Goal: Navigation & Orientation: Find specific page/section

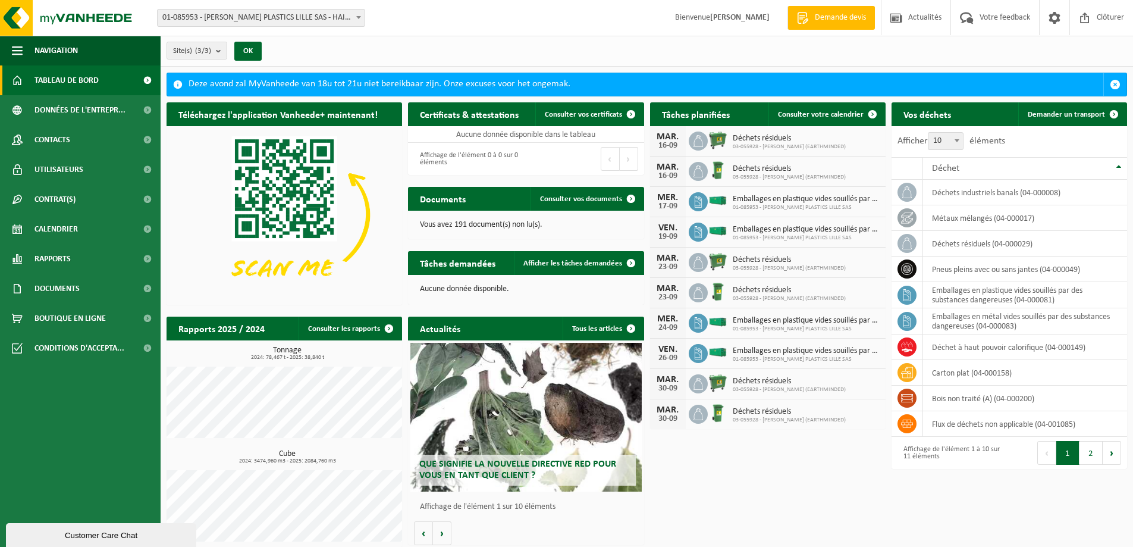
scroll to position [6, 0]
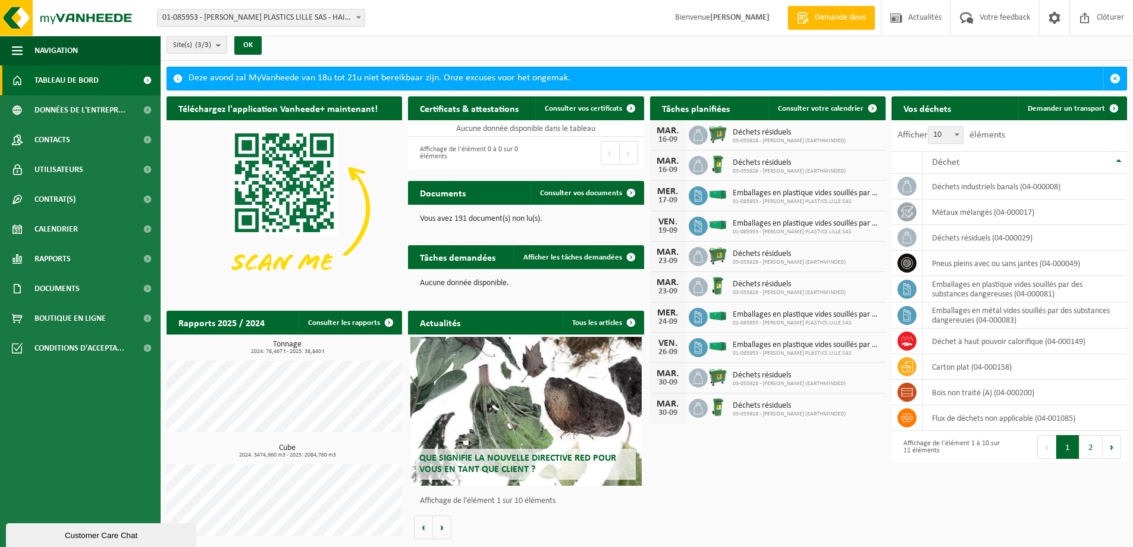
click at [496, 456] on span "Que signifie la nouvelle directive RED pour vous en tant que client ?" at bounding box center [517, 463] width 197 height 21
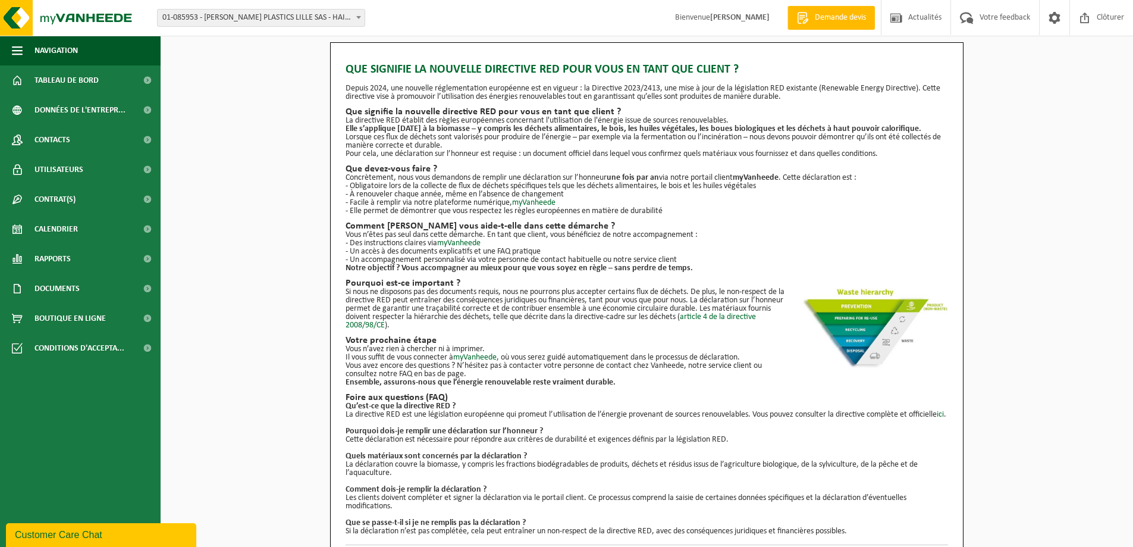
scroll to position [33, 0]
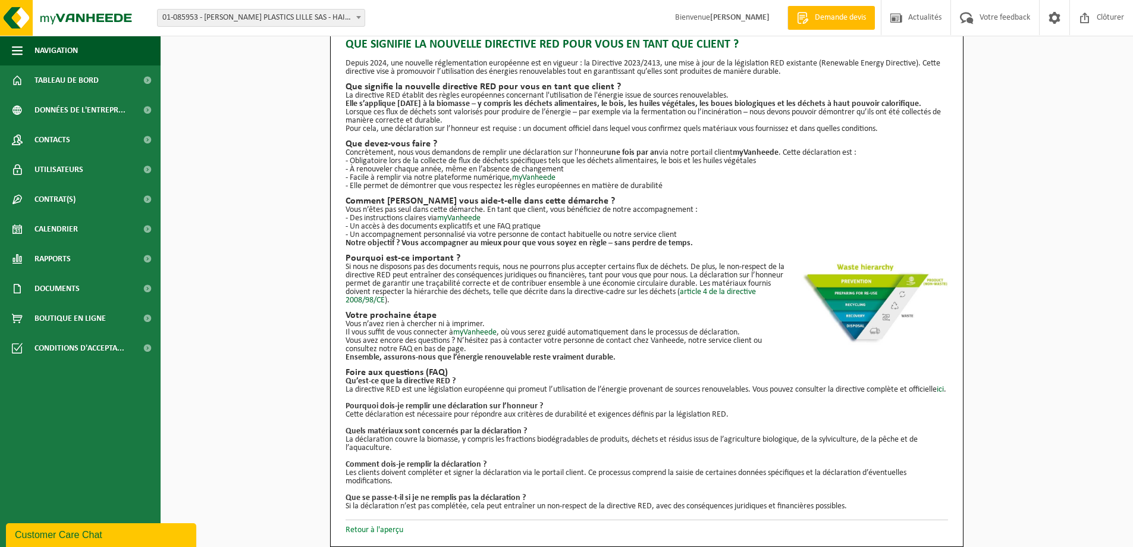
click at [386, 527] on link "Retour à l'aperçu" at bounding box center [375, 529] width 58 height 9
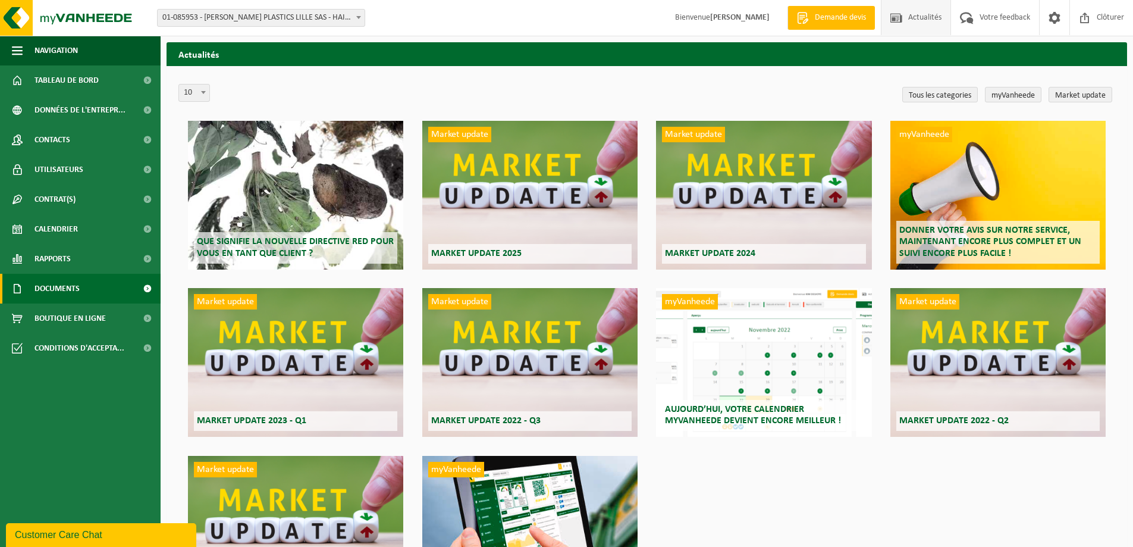
click at [49, 283] on span "Documents" at bounding box center [56, 289] width 45 height 30
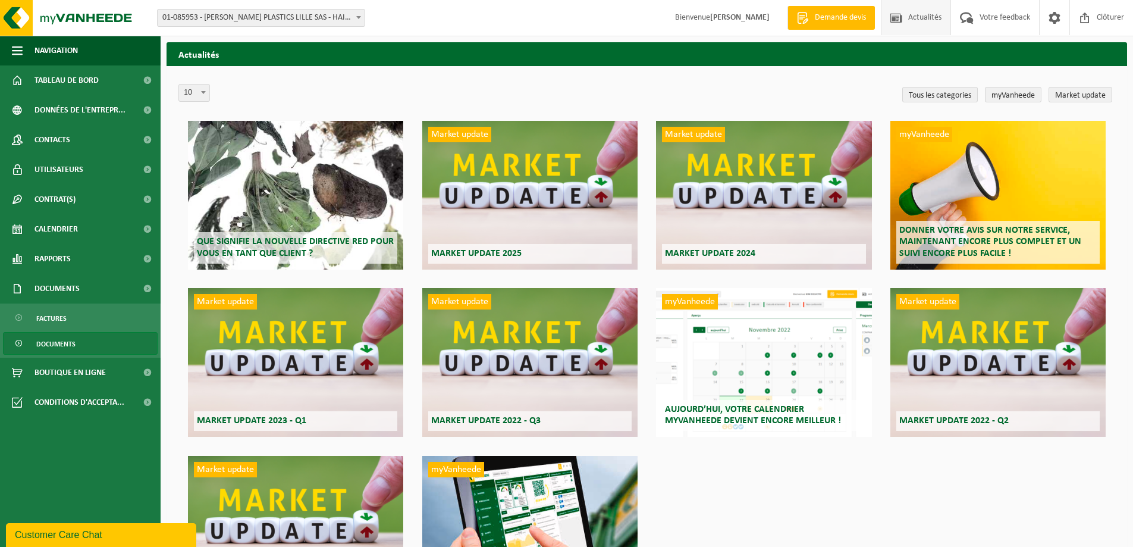
click at [47, 337] on span "Documents" at bounding box center [55, 343] width 39 height 23
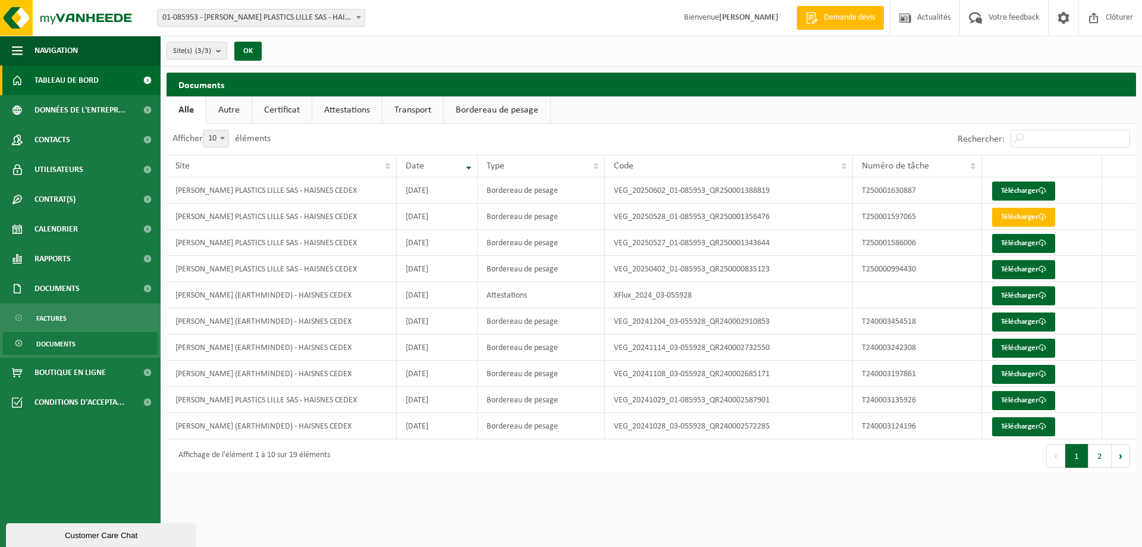
click at [143, 80] on span at bounding box center [147, 80] width 27 height 30
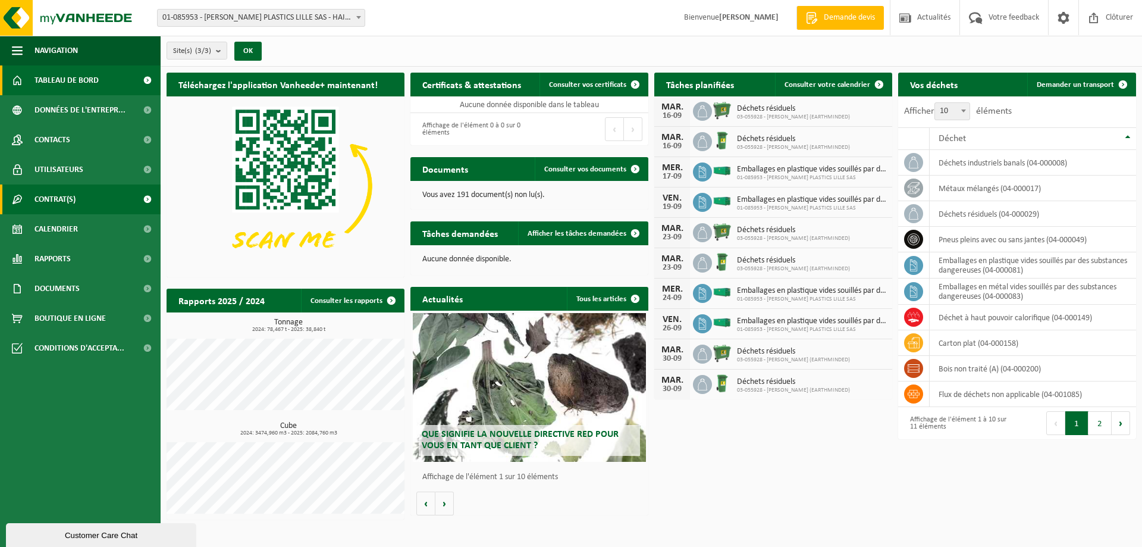
click at [77, 196] on link "Contrat(s)" at bounding box center [80, 199] width 161 height 30
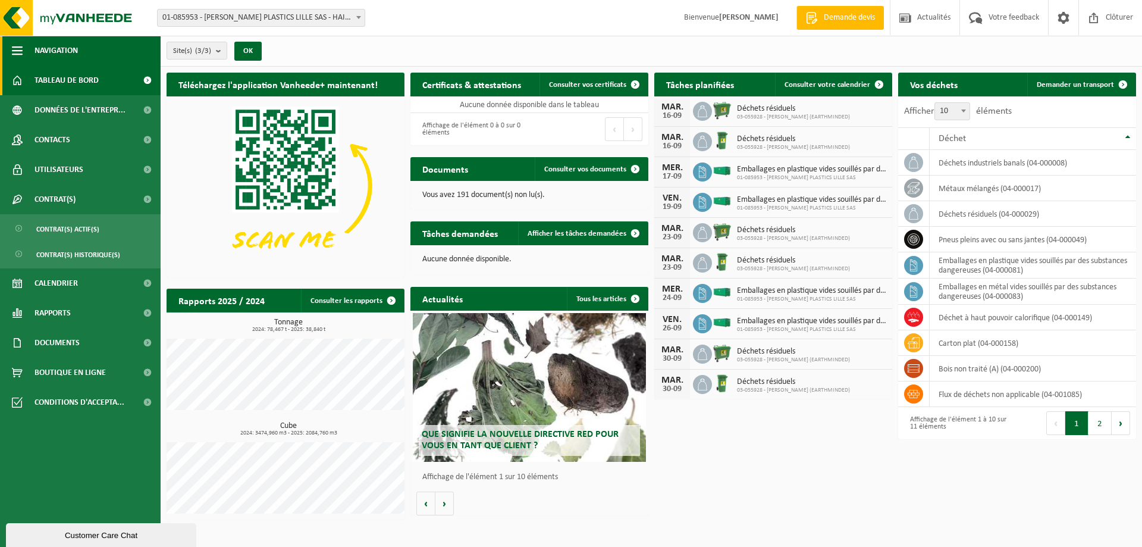
click at [20, 52] on span "button" at bounding box center [17, 51] width 11 height 30
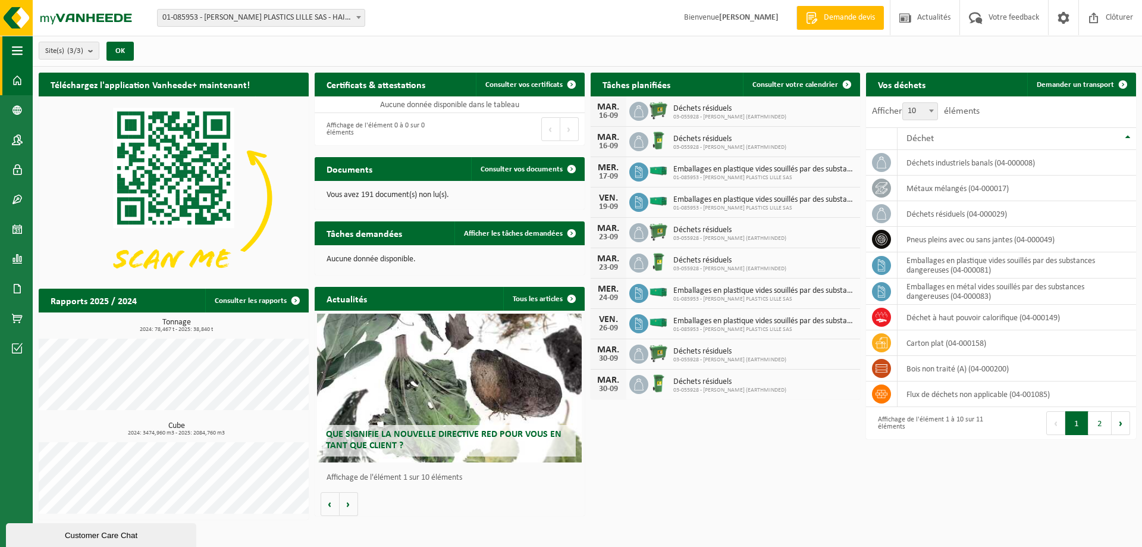
click at [18, 52] on span "button" at bounding box center [17, 51] width 11 height 30
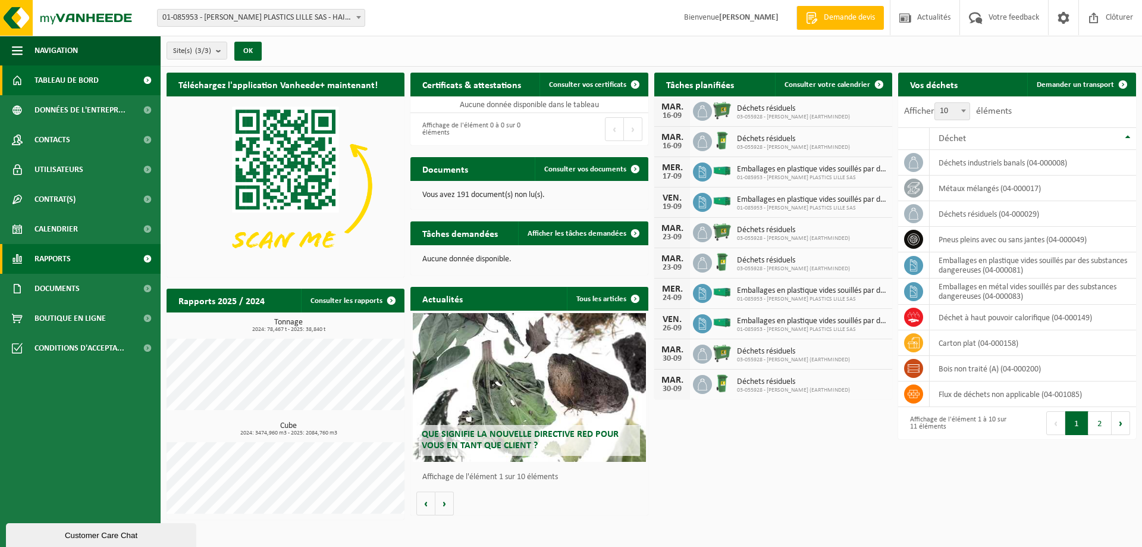
click at [139, 259] on span at bounding box center [147, 259] width 27 height 30
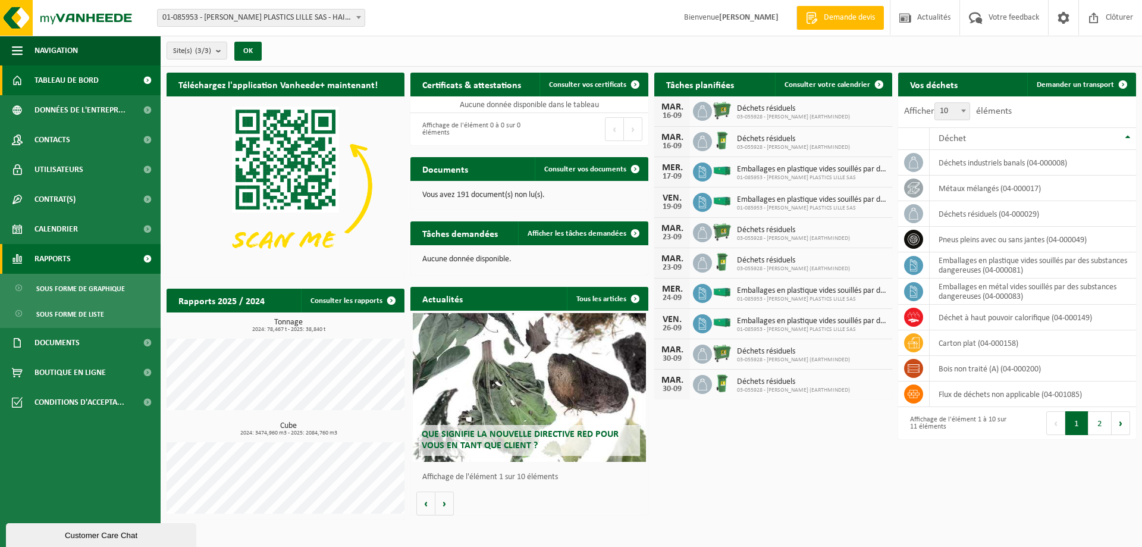
click at [139, 260] on span at bounding box center [147, 259] width 27 height 30
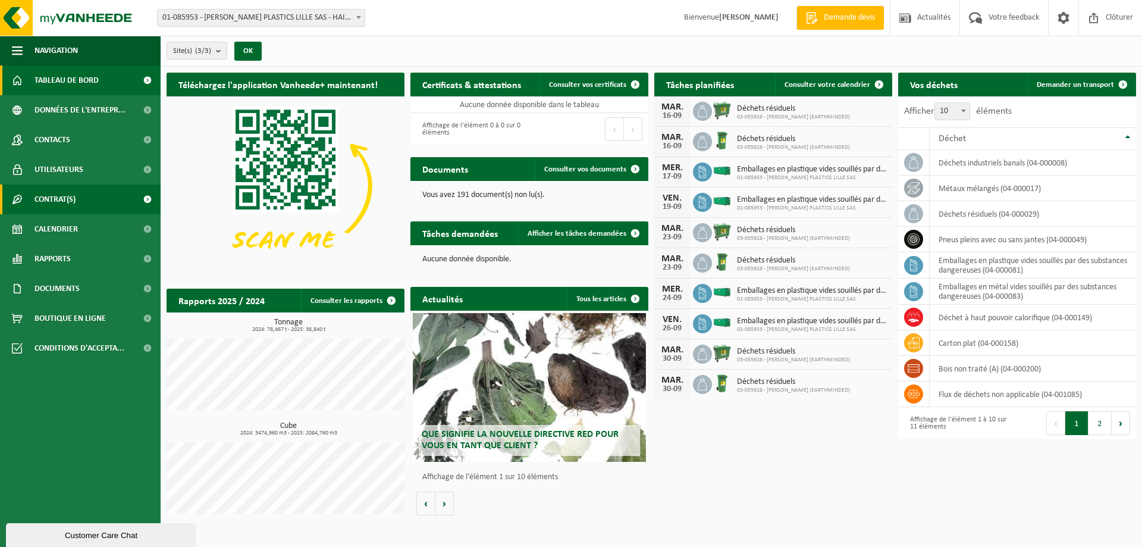
click at [118, 194] on link "Contrat(s)" at bounding box center [80, 199] width 161 height 30
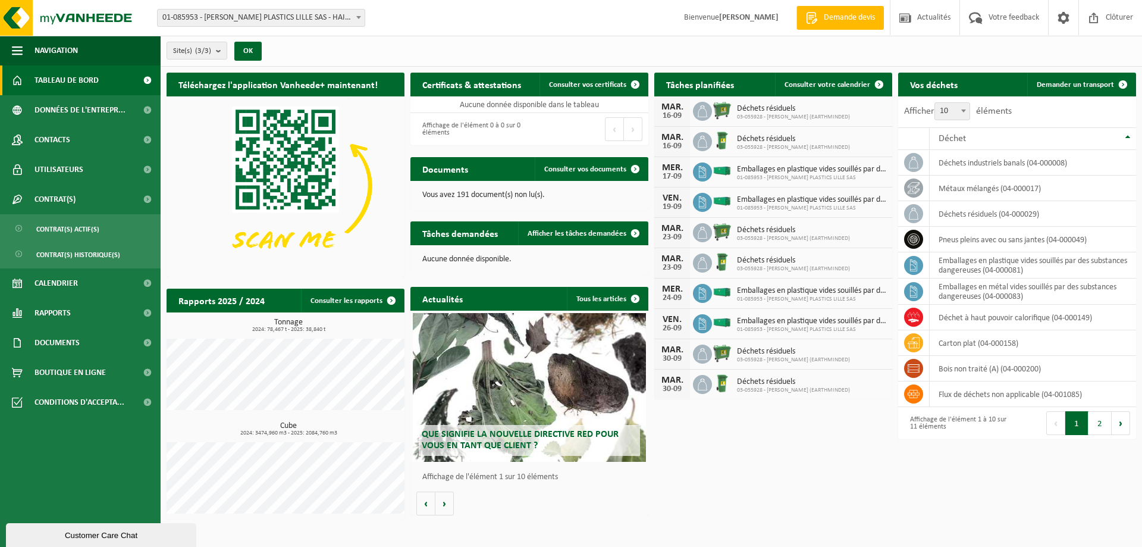
click at [518, 384] on div "Que signifie la nouvelle directive RED pour vous en tant que client ?" at bounding box center [529, 387] width 233 height 149
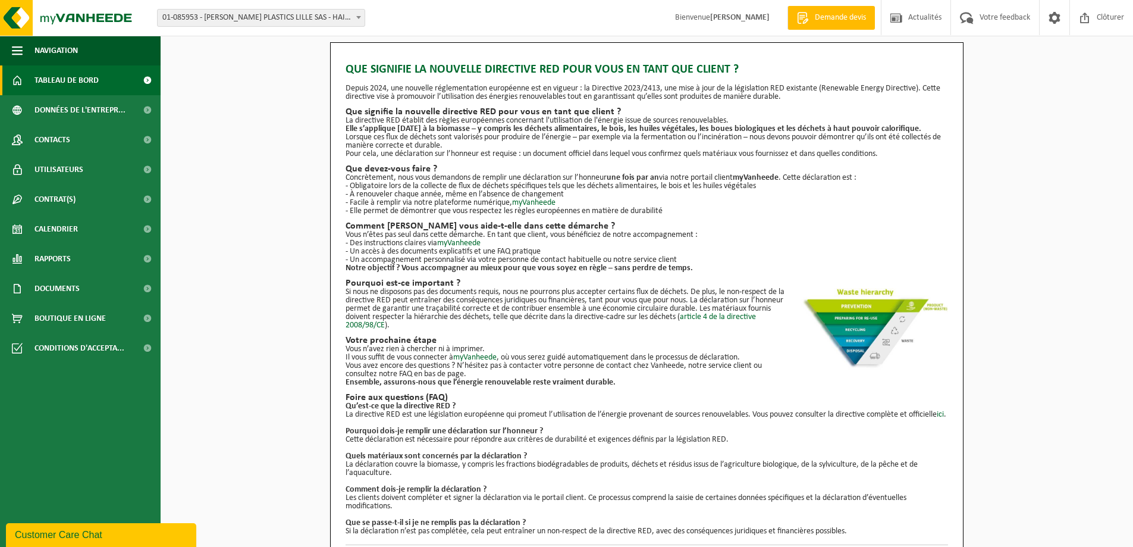
click at [62, 84] on span "Tableau de bord" at bounding box center [66, 80] width 64 height 30
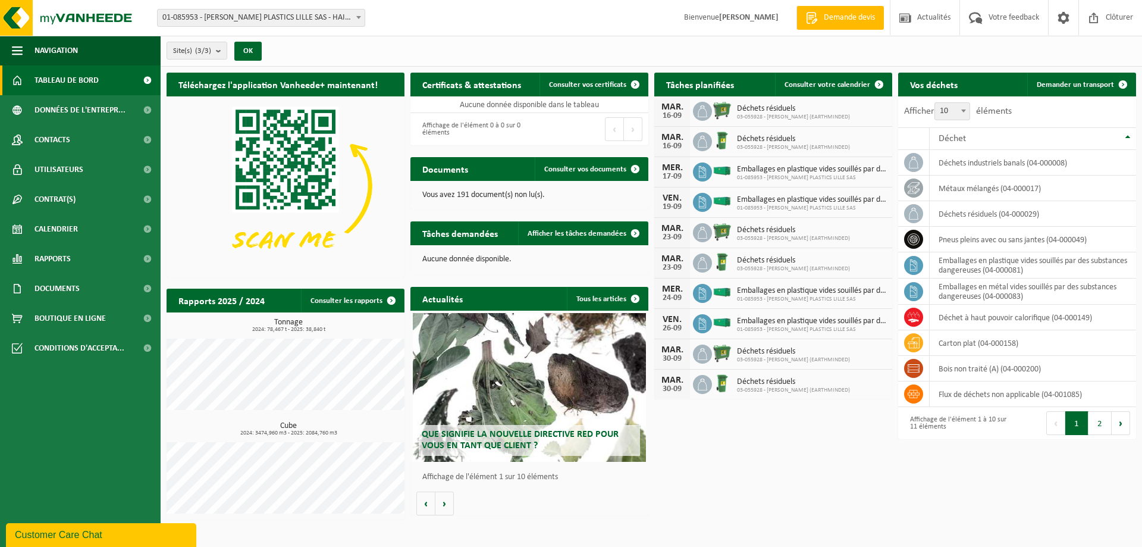
click at [938, 83] on h2 "Vos déchets" at bounding box center [933, 84] width 71 height 23
click at [960, 137] on span "Déchet" at bounding box center [951, 139] width 27 height 10
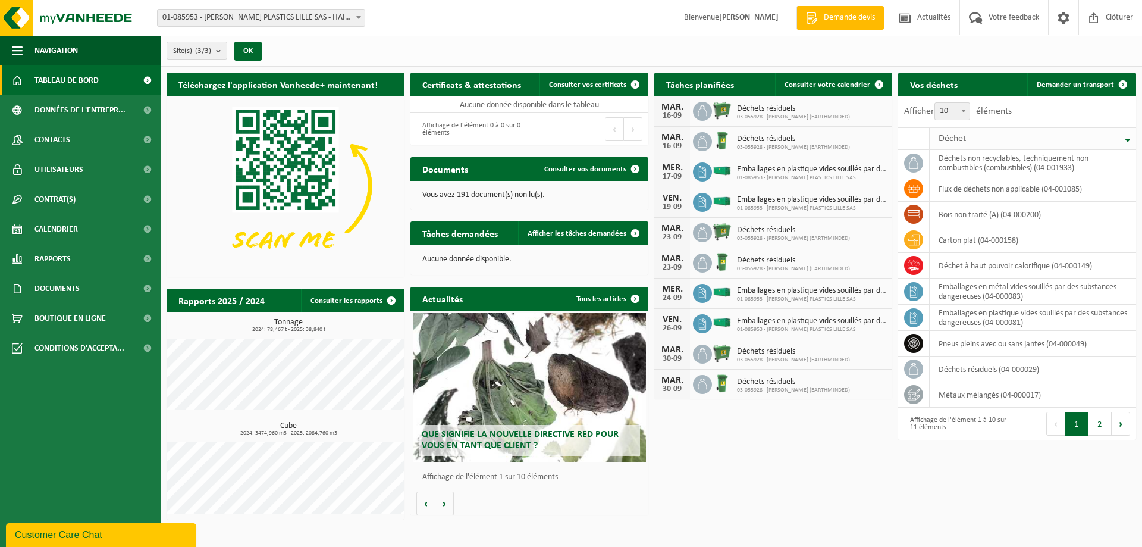
click at [960, 136] on span "Déchet" at bounding box center [951, 139] width 27 height 10
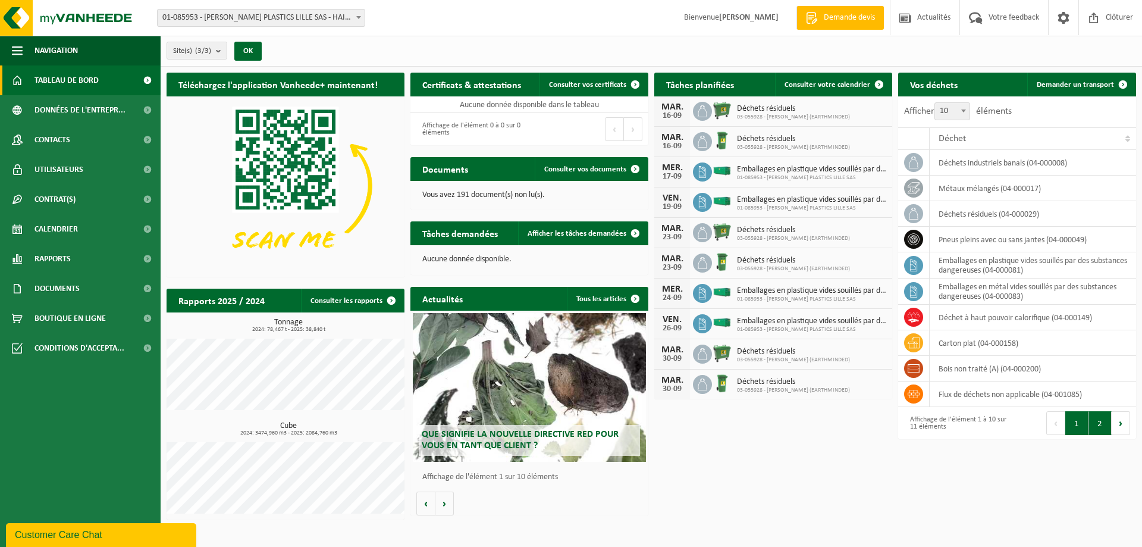
click at [1095, 421] on button "2" at bounding box center [1099, 423] width 23 height 24
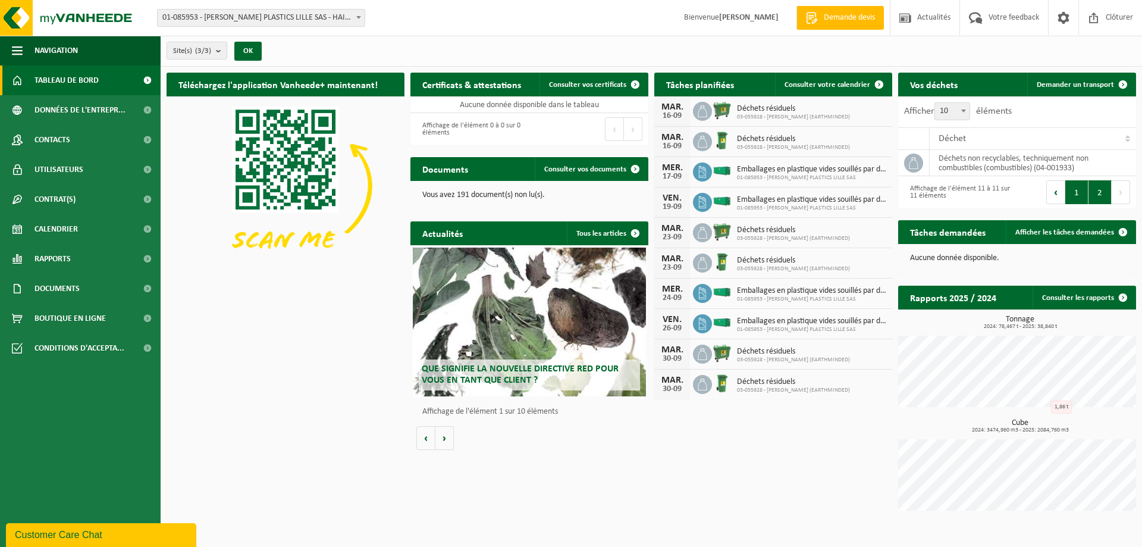
click at [1075, 194] on button "1" at bounding box center [1076, 192] width 23 height 24
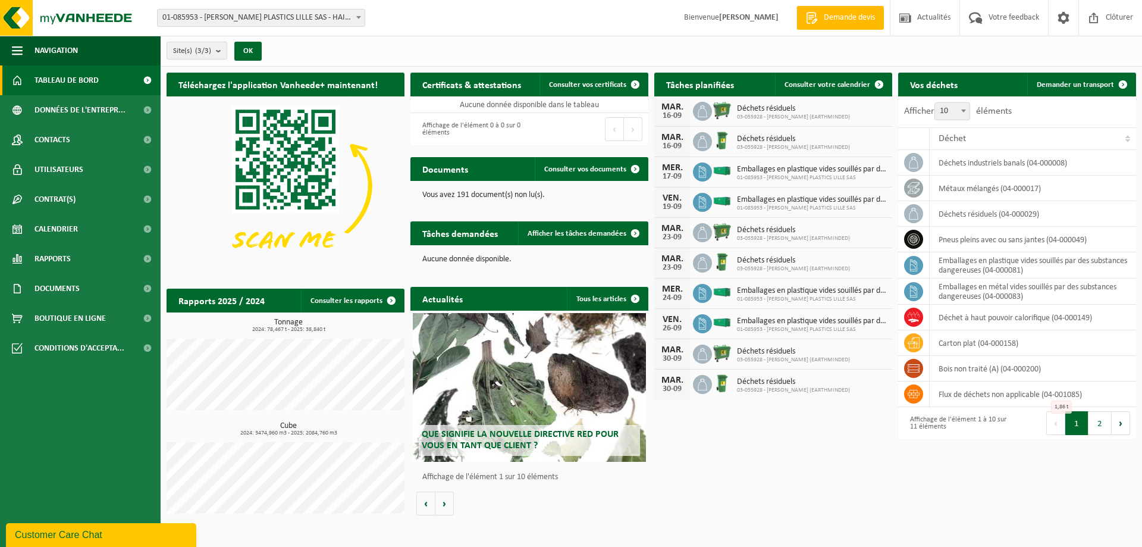
click at [1031, 477] on div "Téléchargez l'application Vanheede+ maintenant! Cachez Certificats & attestatio…" at bounding box center [651, 296] width 975 height 458
click at [100, 111] on span "Données de l'entrepr..." at bounding box center [79, 110] width 91 height 30
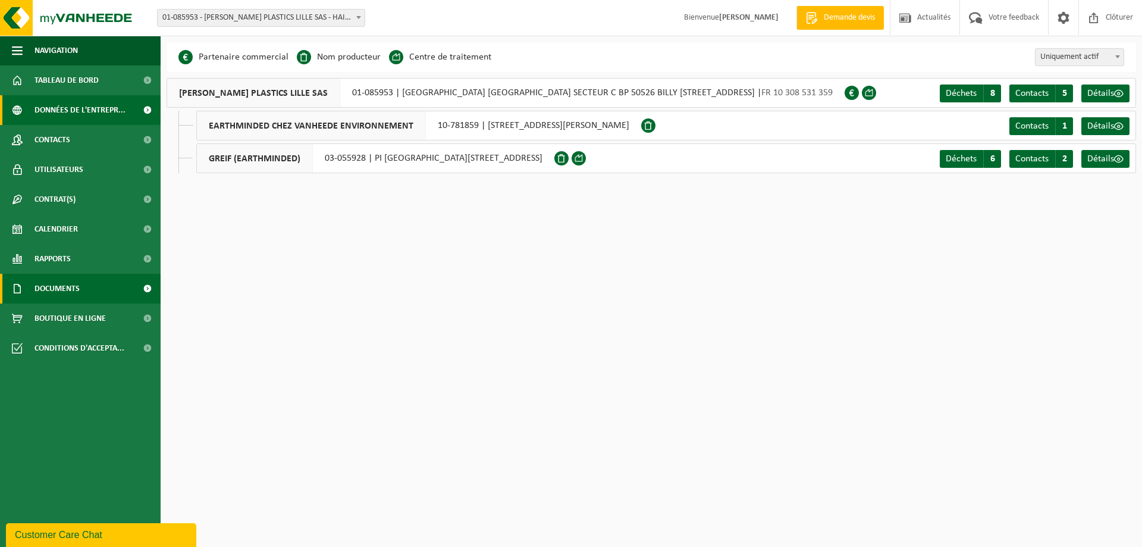
click at [55, 290] on span "Documents" at bounding box center [56, 289] width 45 height 30
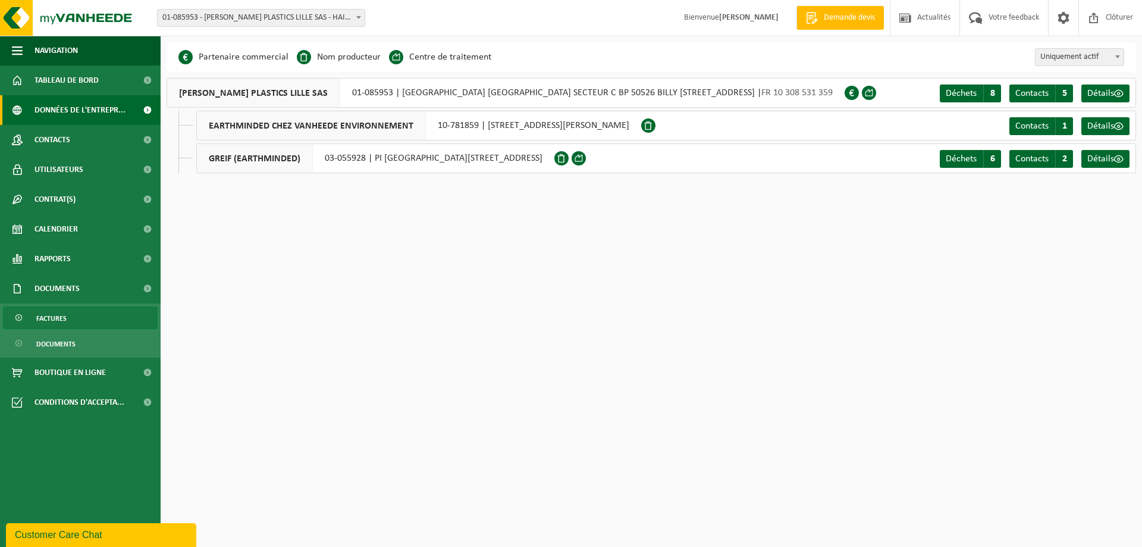
click at [57, 319] on span "Factures" at bounding box center [51, 318] width 30 height 23
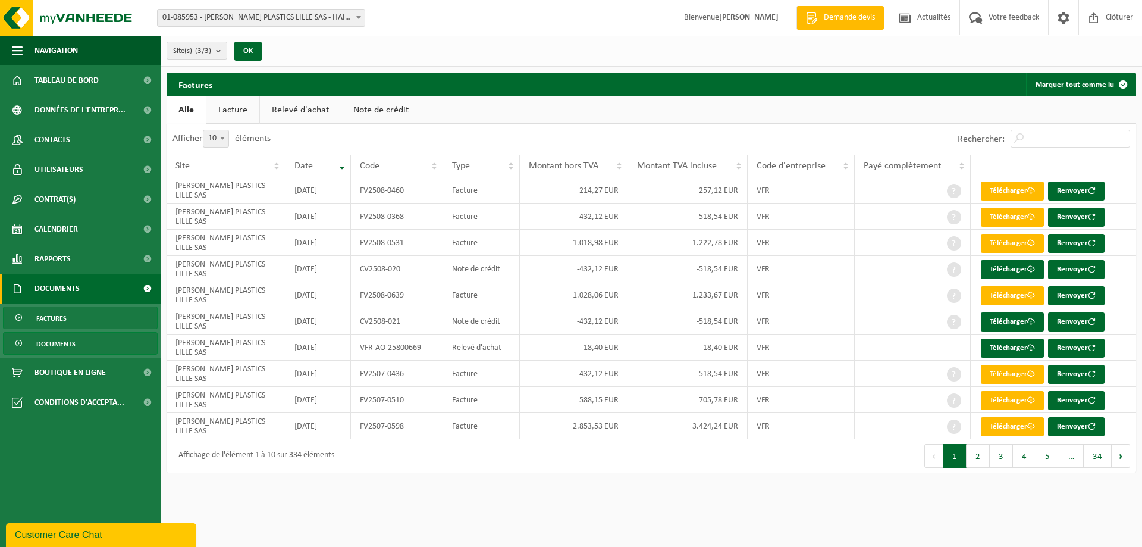
click at [59, 338] on span "Documents" at bounding box center [55, 343] width 39 height 23
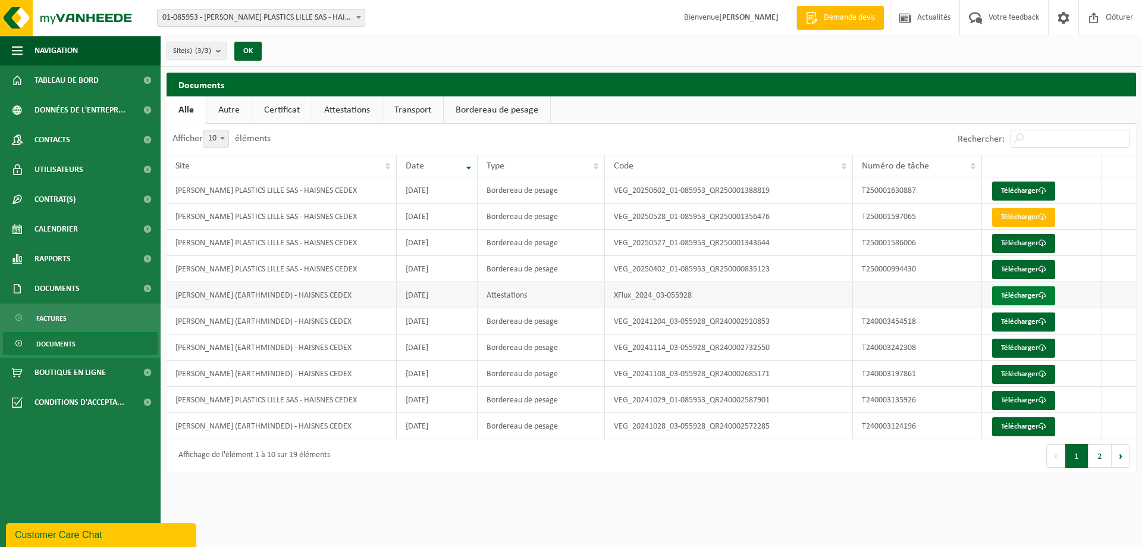
click at [1019, 294] on link "Télécharger" at bounding box center [1023, 295] width 63 height 19
click at [1097, 451] on button "2" at bounding box center [1099, 456] width 23 height 24
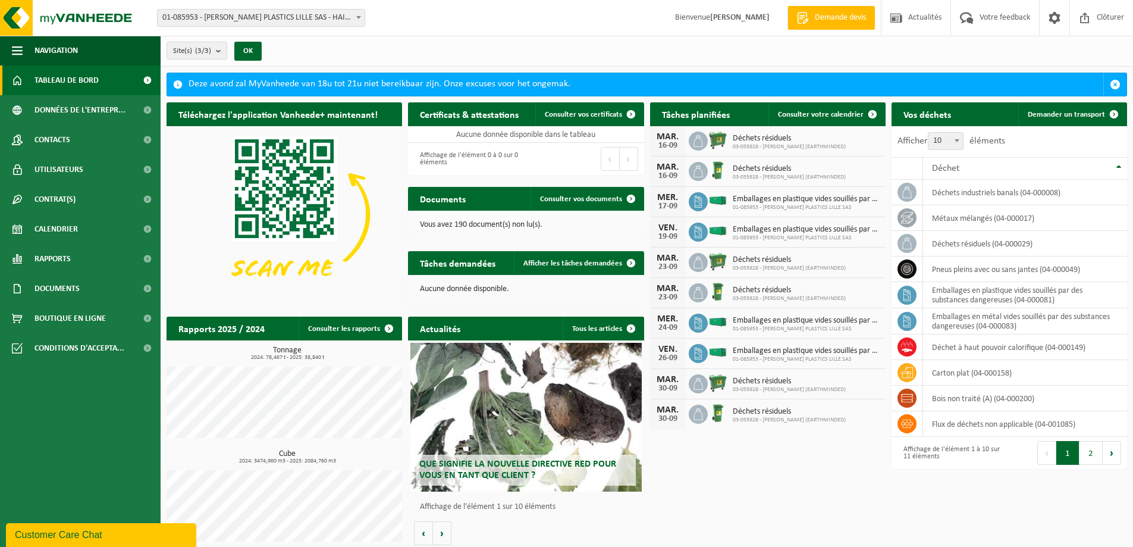
scroll to position [6, 0]
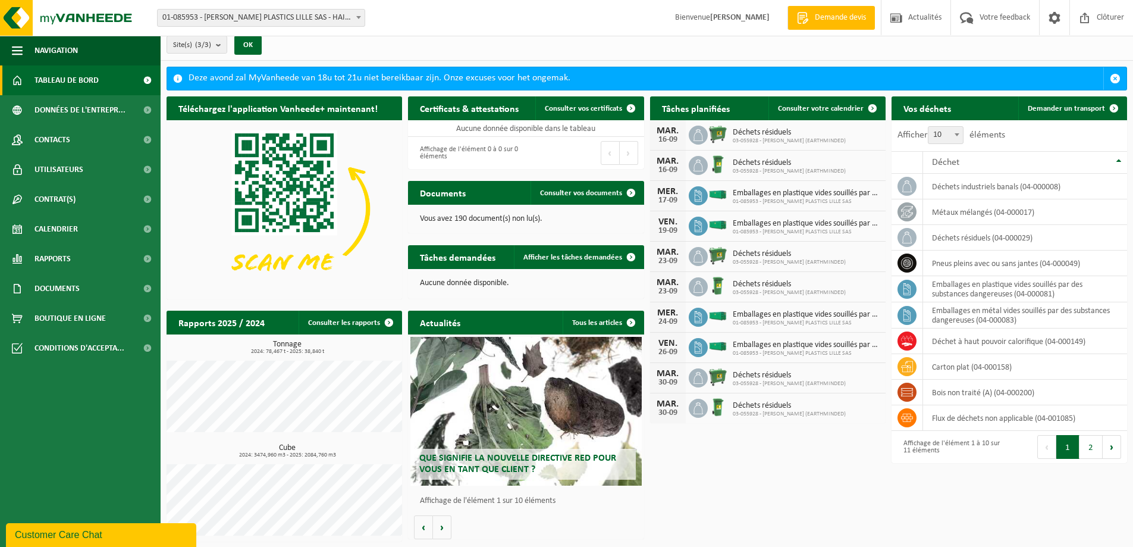
click at [584, 363] on div "Que signifie la nouvelle directive RED pour vous en tant que client ?" at bounding box center [525, 411] width 231 height 149
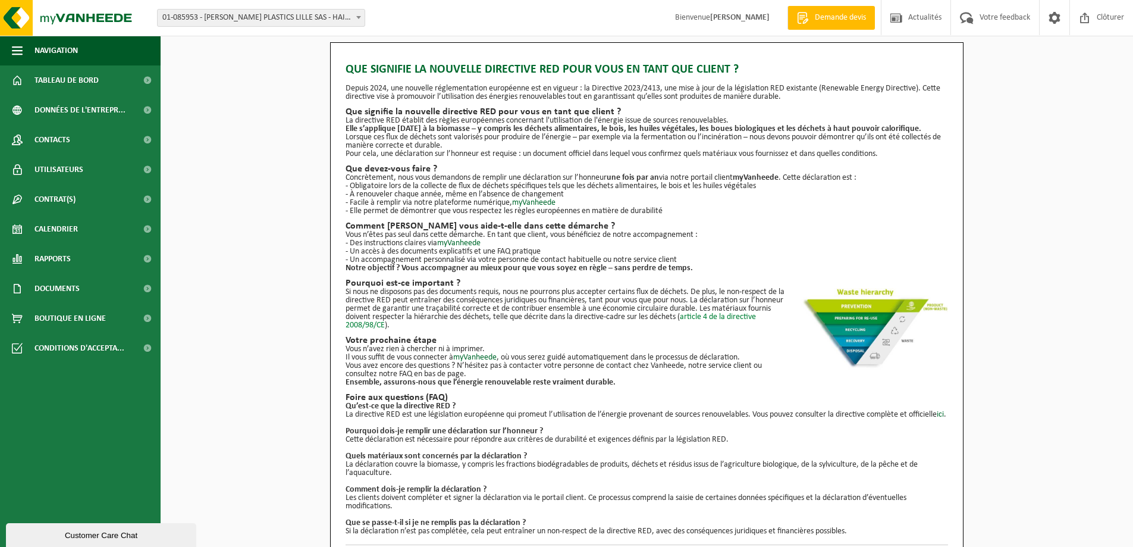
click at [731, 316] on link "article 4 de la directive 2008/98/CE" at bounding box center [551, 320] width 410 height 17
click at [145, 198] on span at bounding box center [147, 199] width 27 height 30
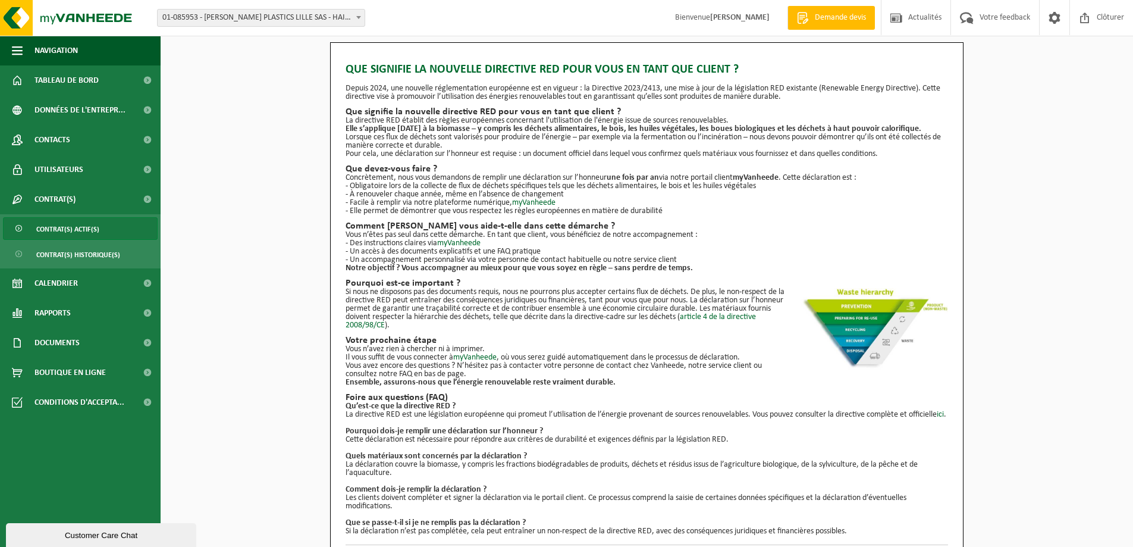
click at [80, 227] on span "Contrat(s) actif(s)" at bounding box center [67, 229] width 63 height 23
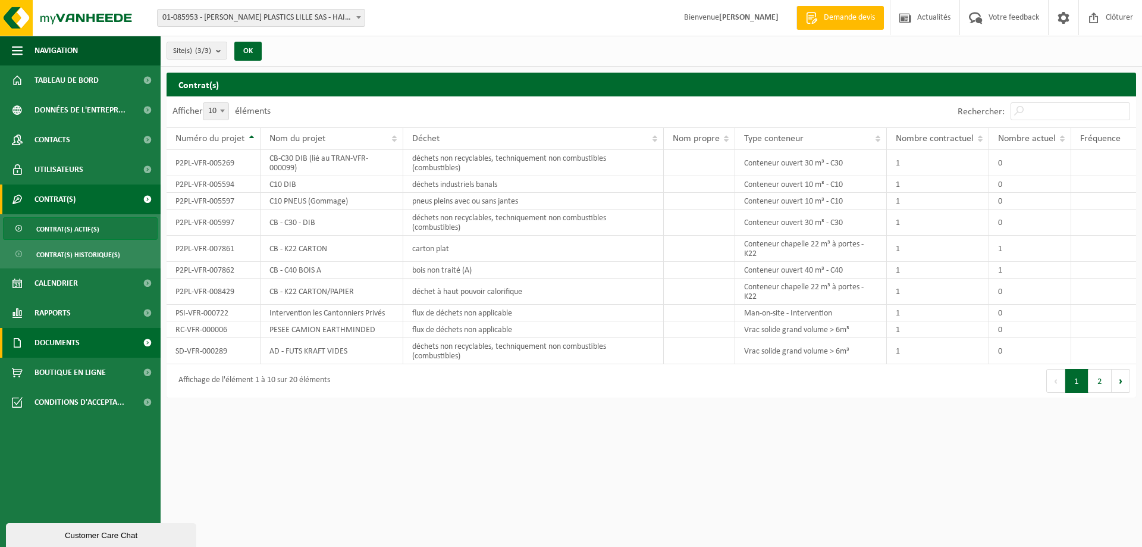
click at [77, 345] on span "Documents" at bounding box center [56, 343] width 45 height 30
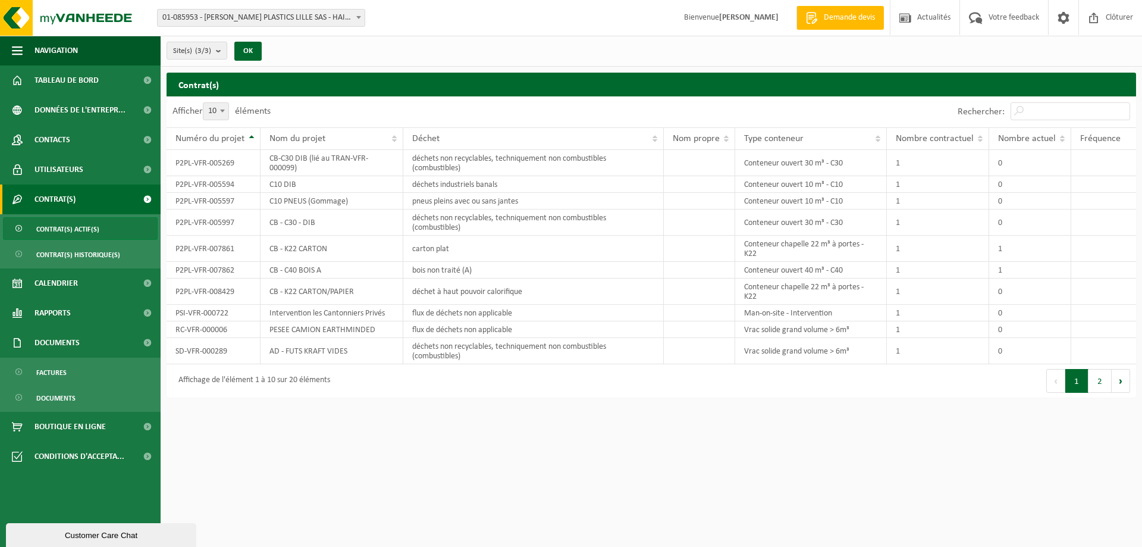
click at [853, 18] on span "Demande devis" at bounding box center [849, 18] width 57 height 12
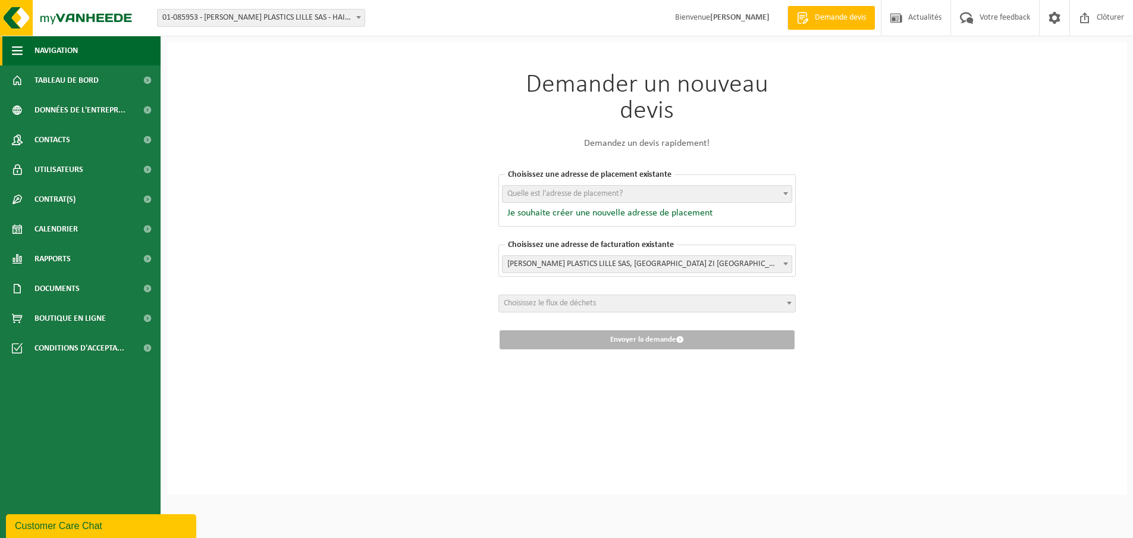
click at [43, 54] on span "Navigation" at bounding box center [55, 51] width 43 height 30
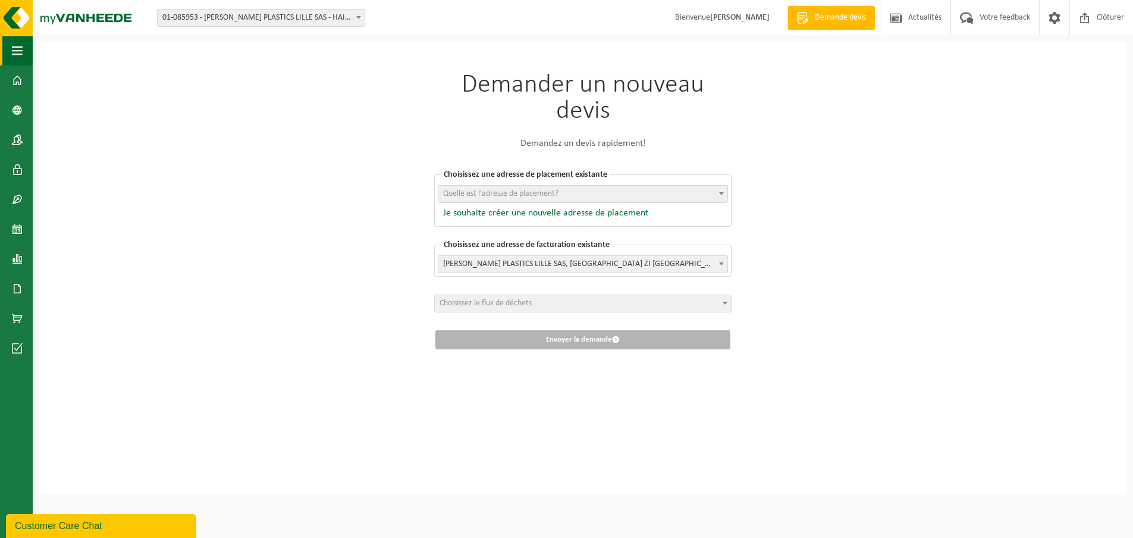
click at [12, 54] on span "button" at bounding box center [17, 51] width 11 height 30
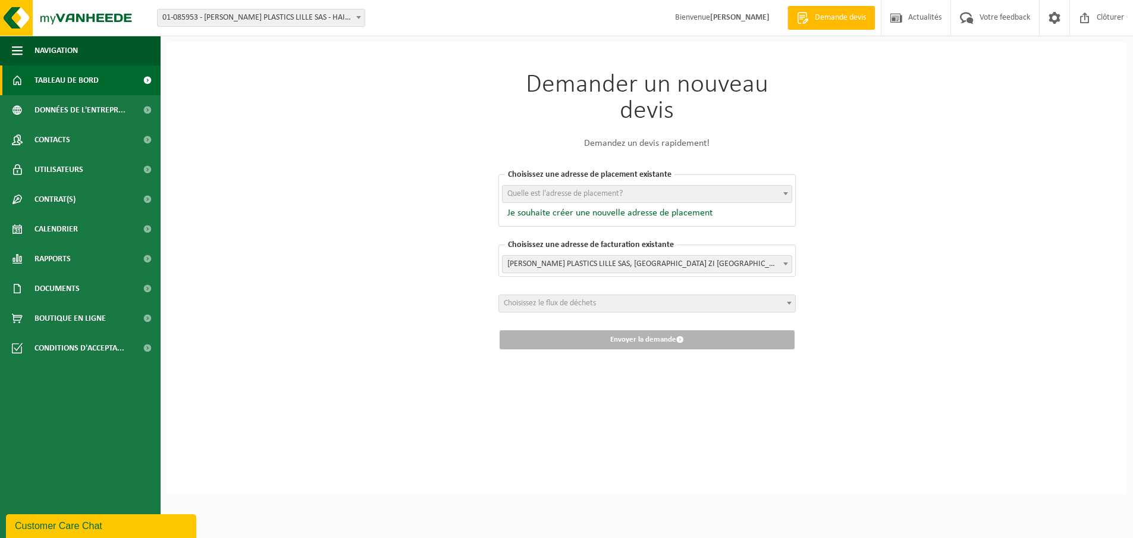
click at [49, 78] on span "Tableau de bord" at bounding box center [66, 80] width 64 height 30
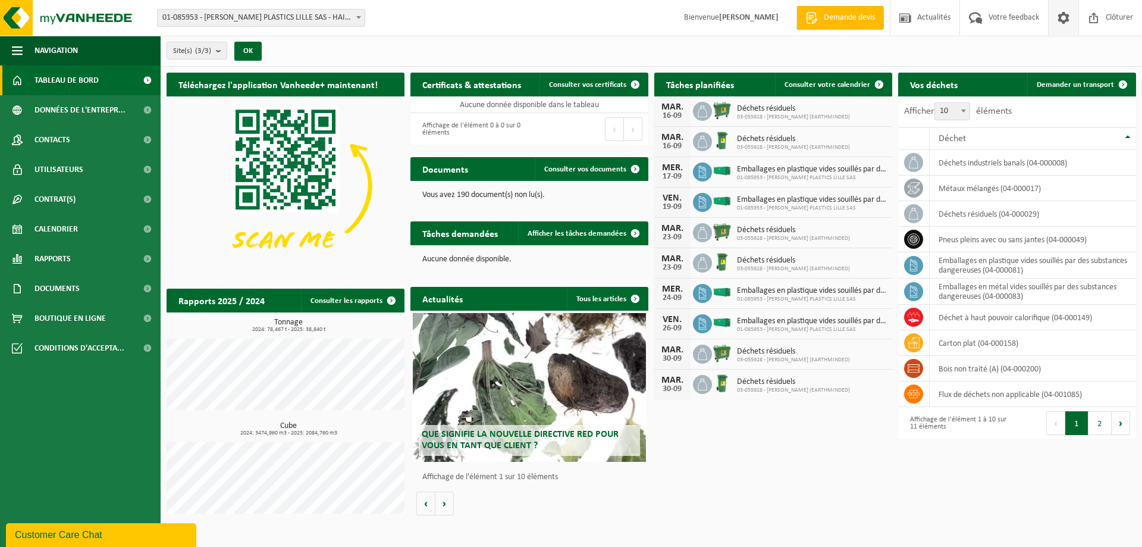
click at [1067, 15] on span at bounding box center [1063, 17] width 18 height 35
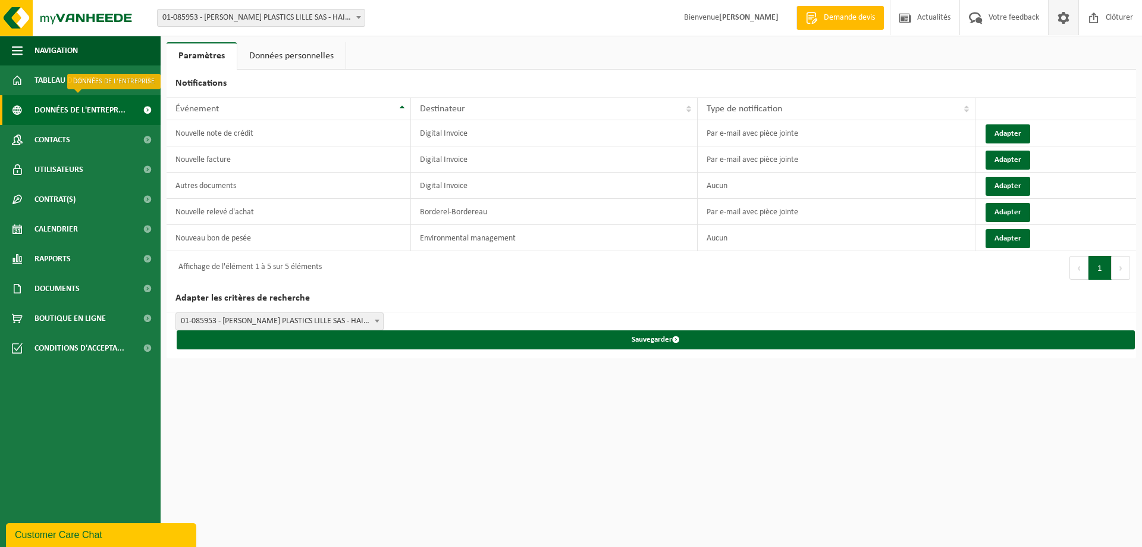
click at [95, 110] on span "Données de l'entrepr..." at bounding box center [79, 110] width 91 height 30
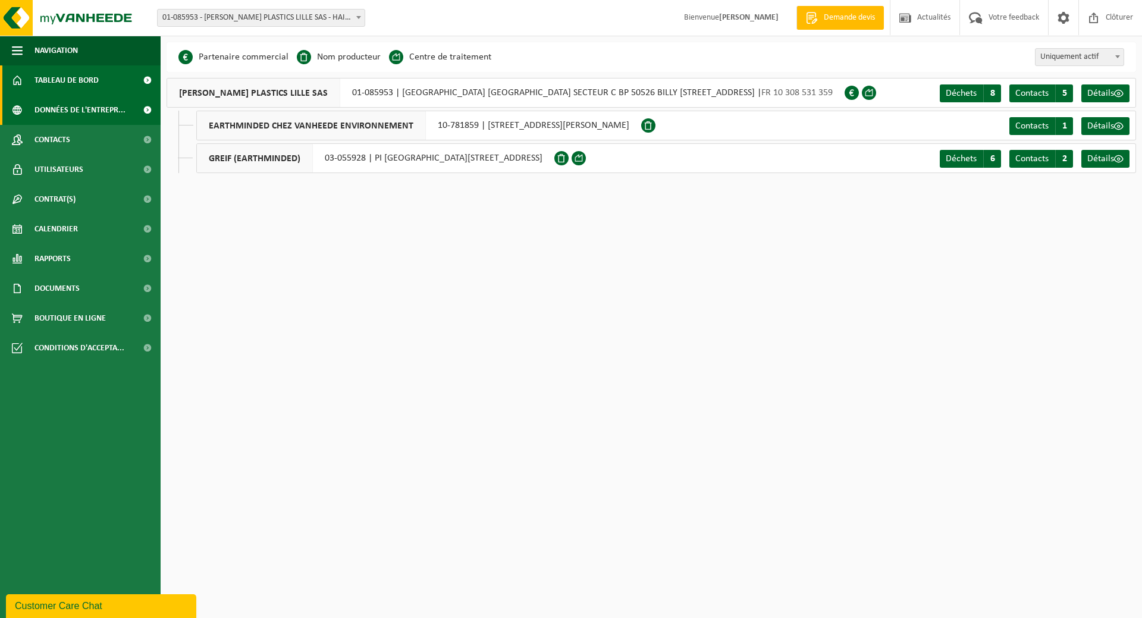
click at [80, 78] on span "Tableau de bord" at bounding box center [66, 80] width 64 height 30
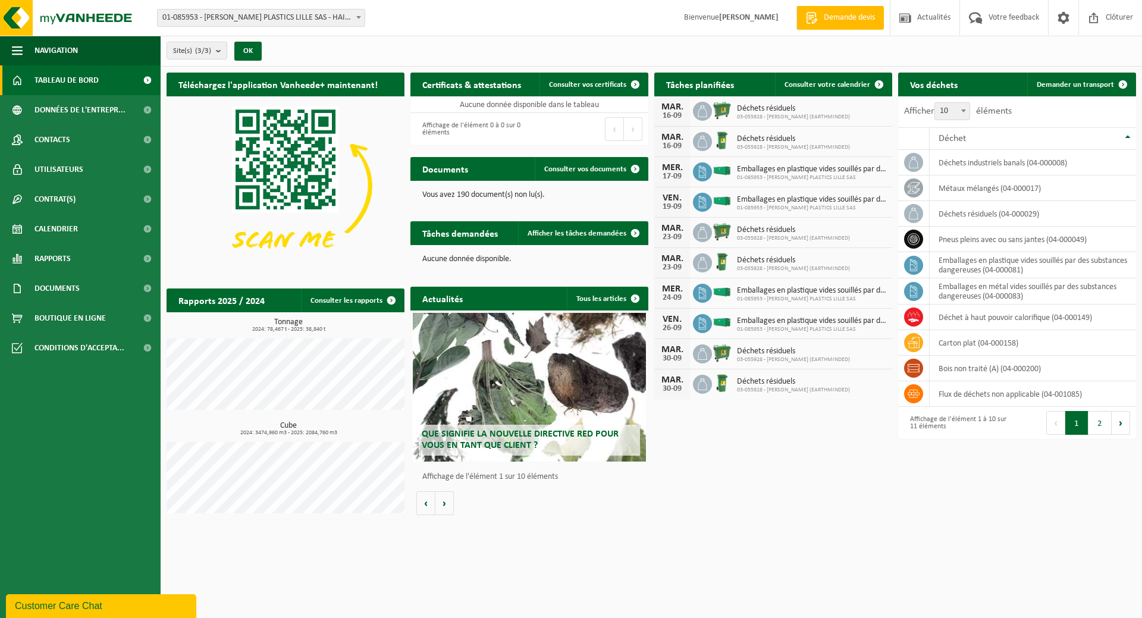
click at [745, 469] on div "Téléchargez l'application Vanheede+ maintenant! Cachez Certificats & attestatio…" at bounding box center [651, 296] width 975 height 458
click at [742, 466] on div "Téléchargez l'application Vanheede+ maintenant! Cachez Certificats & attestatio…" at bounding box center [651, 296] width 975 height 458
click at [395, 551] on html "Site: 01-085953 - [PERSON_NAME] PLASTICS LILLE SAS - HAISNES CEDEX 10-781859 - …" at bounding box center [571, 309] width 1142 height 618
click at [65, 288] on span "Documents" at bounding box center [56, 289] width 45 height 30
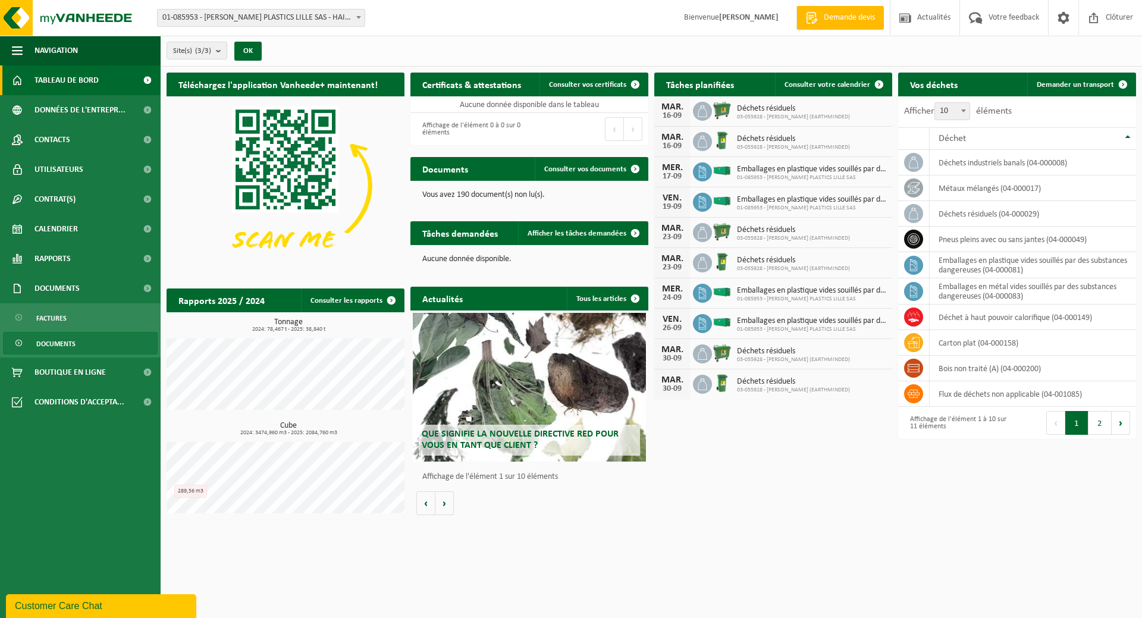
click at [56, 338] on span "Documents" at bounding box center [55, 343] width 39 height 23
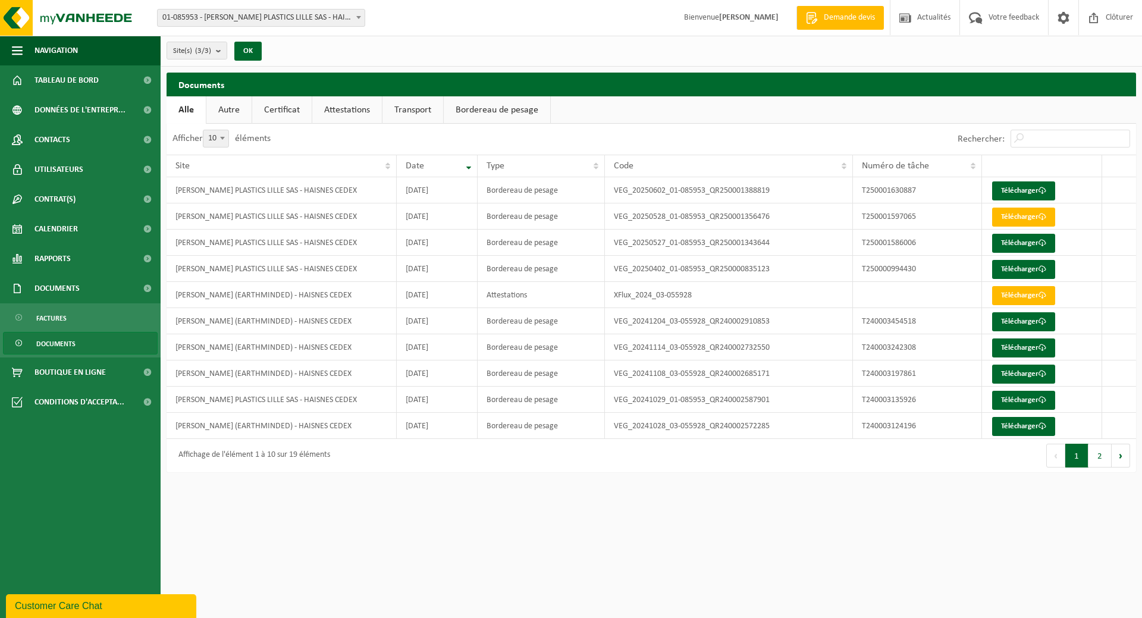
click at [407, 494] on html "Site: 01-085953 - [PERSON_NAME] PLASTICS LILLE SAS - HAISNES CEDEX 10-781859 - …" at bounding box center [571, 309] width 1142 height 618
